Goal: Information Seeking & Learning: Understand process/instructions

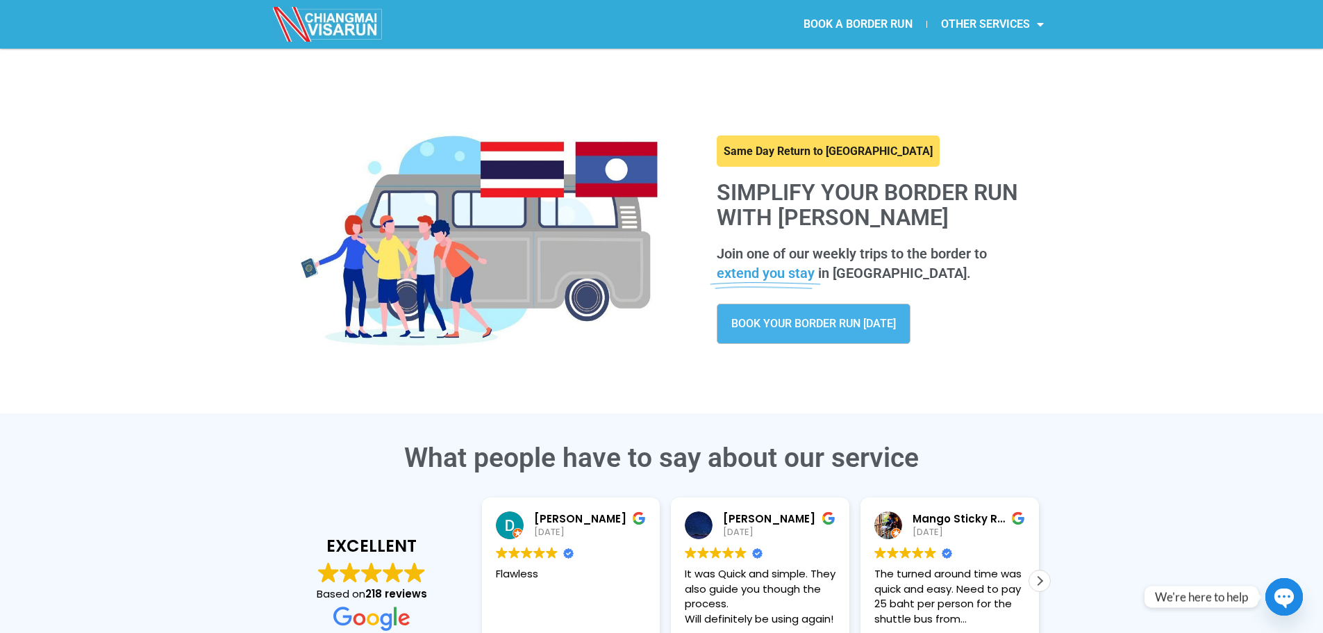
click at [829, 154] on link at bounding box center [828, 151] width 223 height 32
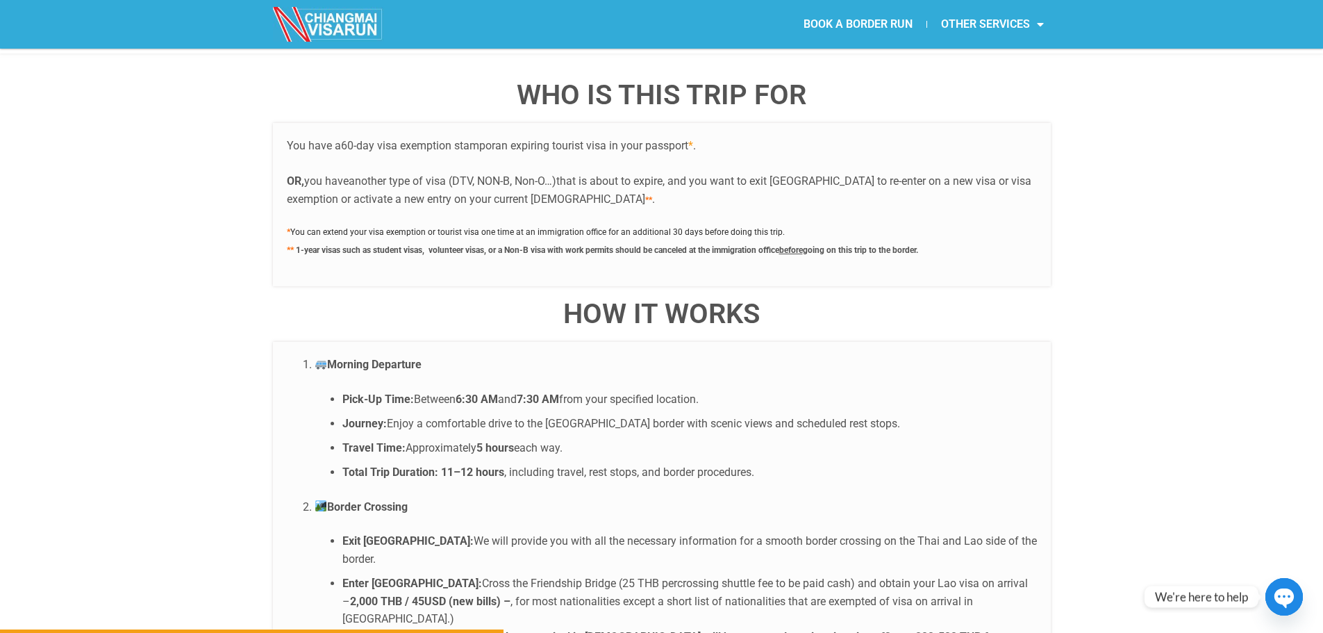
scroll to position [2362, 0]
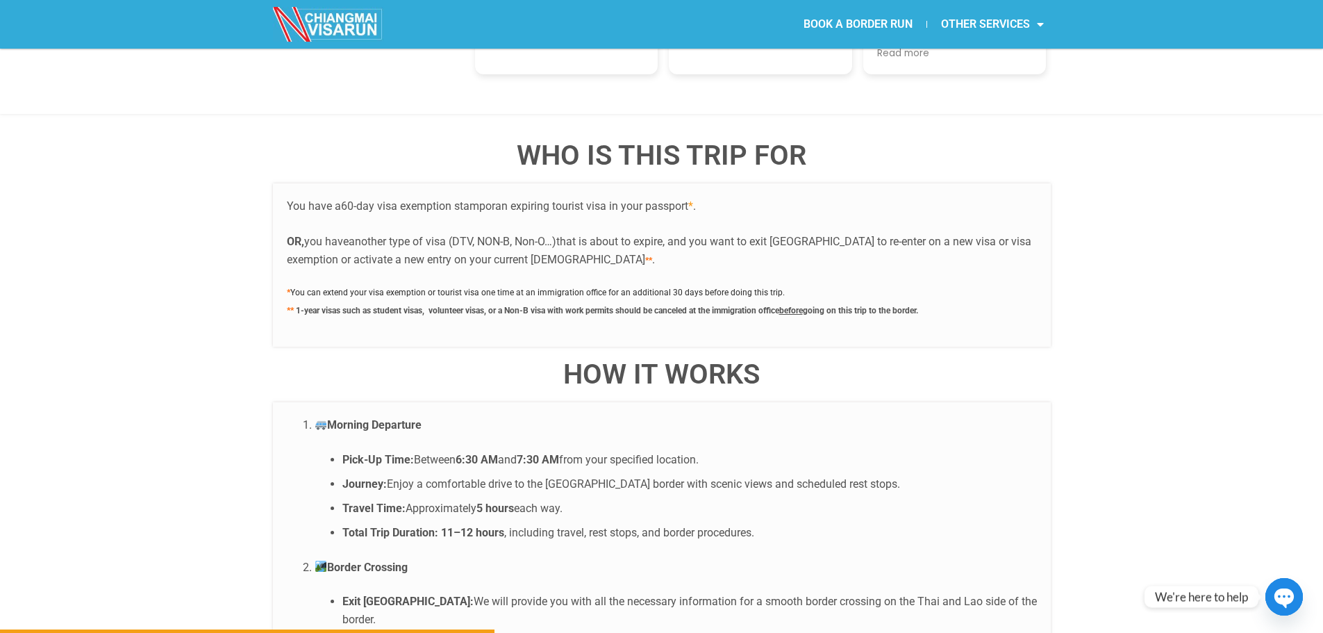
drag, startPoint x: 549, startPoint y: 450, endPoint x: 618, endPoint y: 453, distance: 69.5
click at [618, 475] on li "Journey: Enjoy a comfortable drive to the Chiang Khong border with scenic views…" at bounding box center [689, 484] width 695 height 18
